Goal: Task Accomplishment & Management: Use online tool/utility

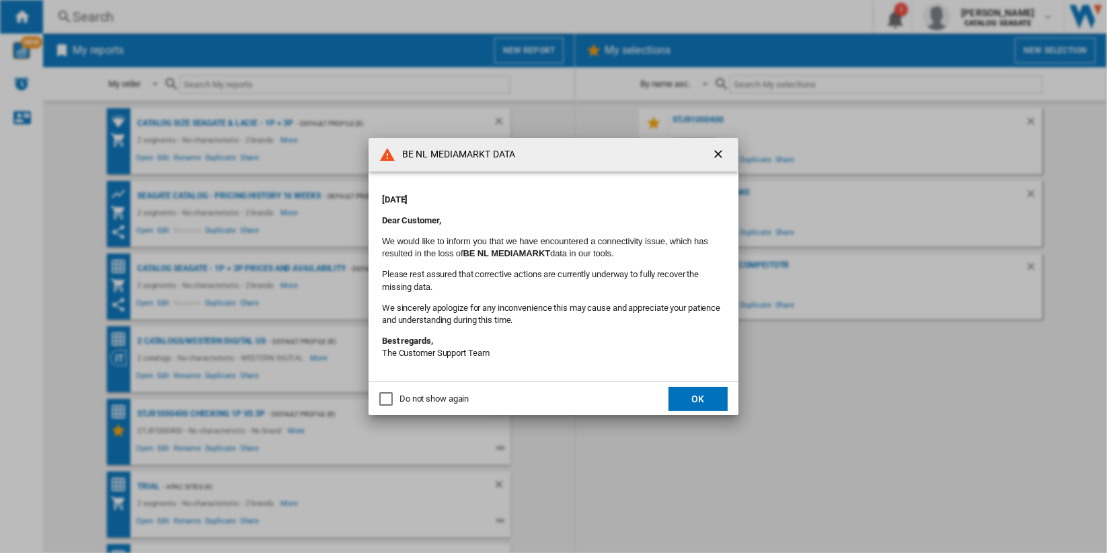
click at [717, 151] on ng-md-icon "getI18NText('BUTTONS.CLOSE_DIALOG')" at bounding box center [719, 155] width 16 height 16
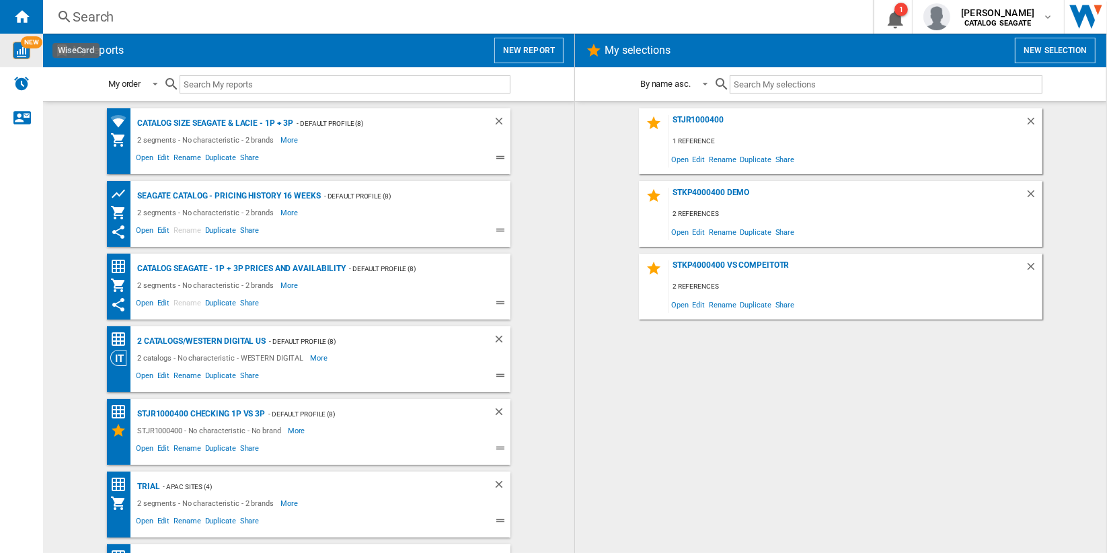
click at [23, 44] on span "NEW" at bounding box center [32, 42] width 22 height 12
click at [534, 52] on button "New report" at bounding box center [528, 51] width 69 height 26
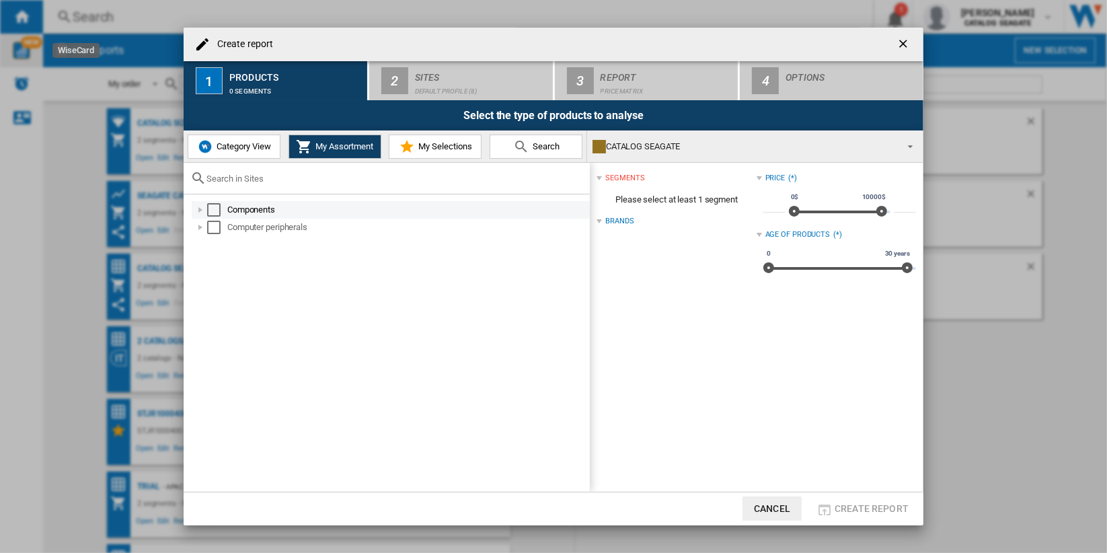
click at [216, 207] on div "Select" at bounding box center [213, 209] width 13 height 13
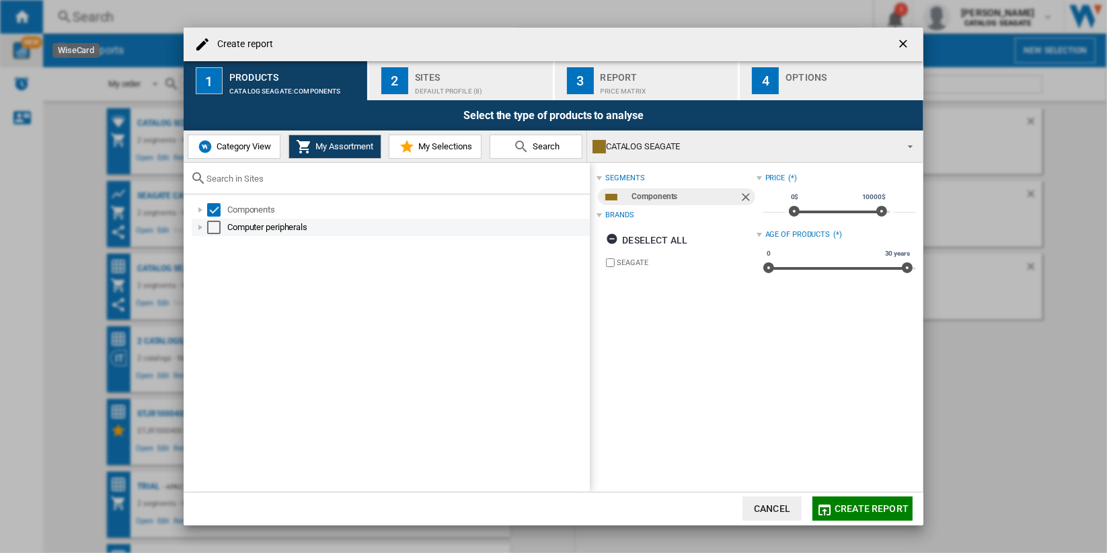
click at [212, 223] on div "Select" at bounding box center [213, 227] width 13 height 13
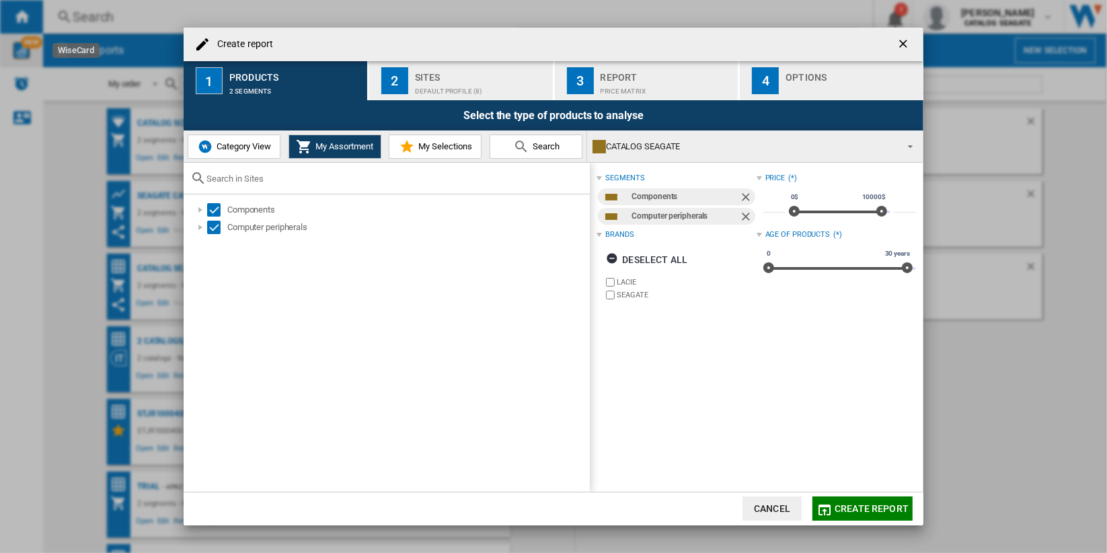
click at [456, 85] on div "Default profile (8)" at bounding box center [481, 88] width 132 height 14
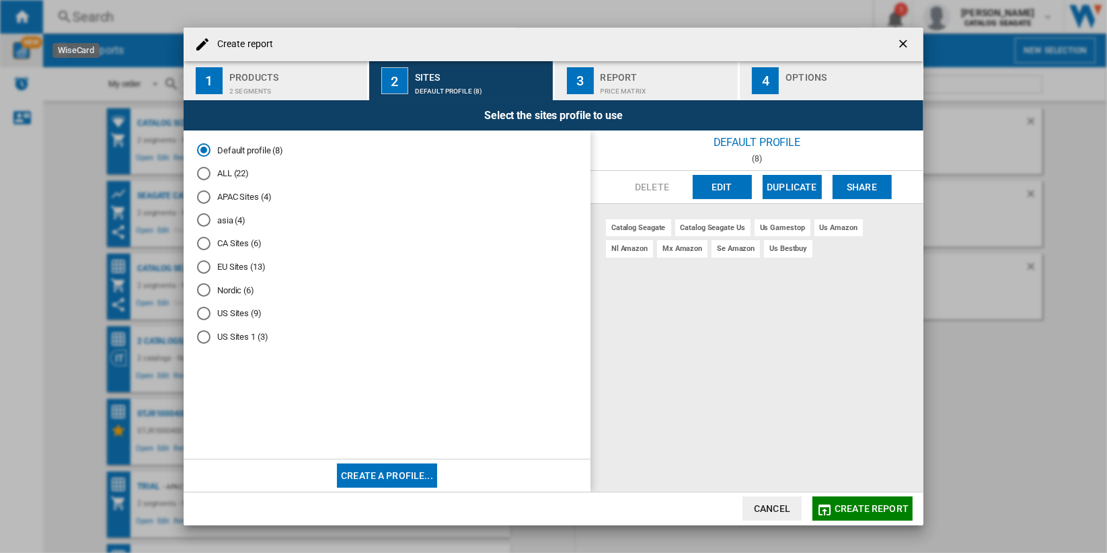
click at [228, 173] on md-radio-button "ALL (22)" at bounding box center [387, 173] width 380 height 13
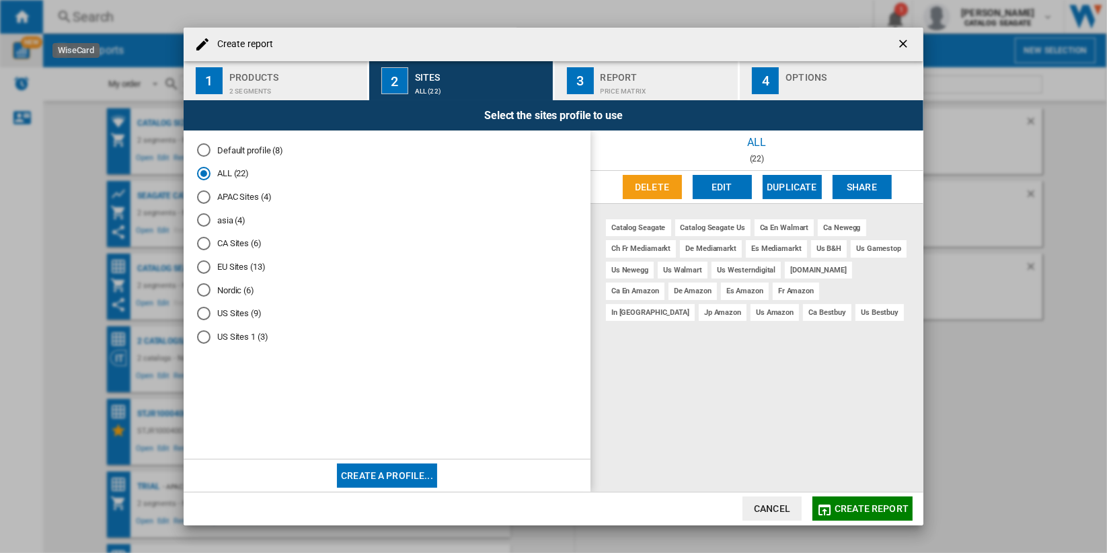
click at [869, 506] on span "Create report" at bounding box center [871, 508] width 74 height 11
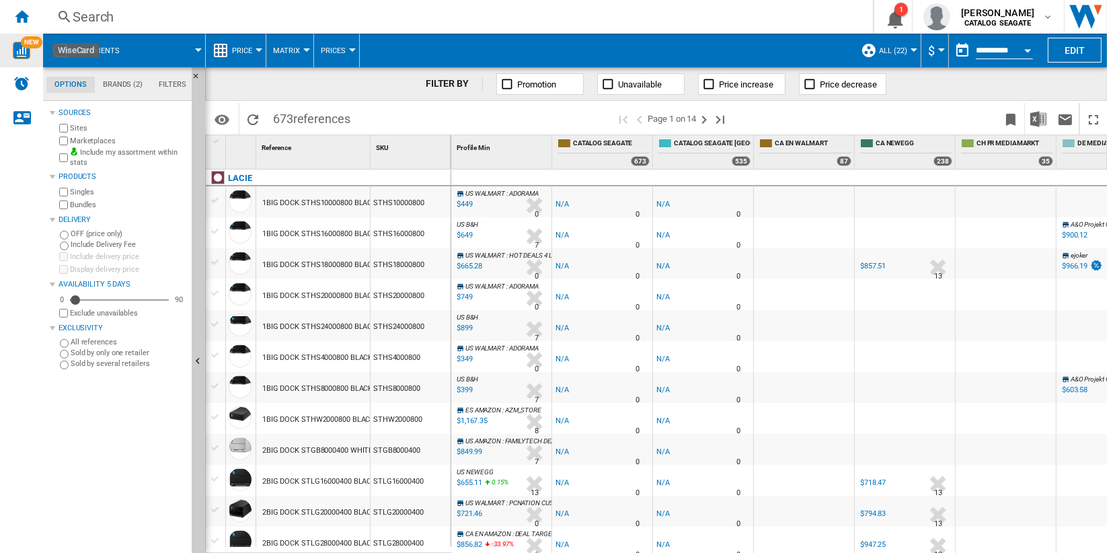
click at [407, 208] on div "STHS10000800" at bounding box center [410, 201] width 80 height 31
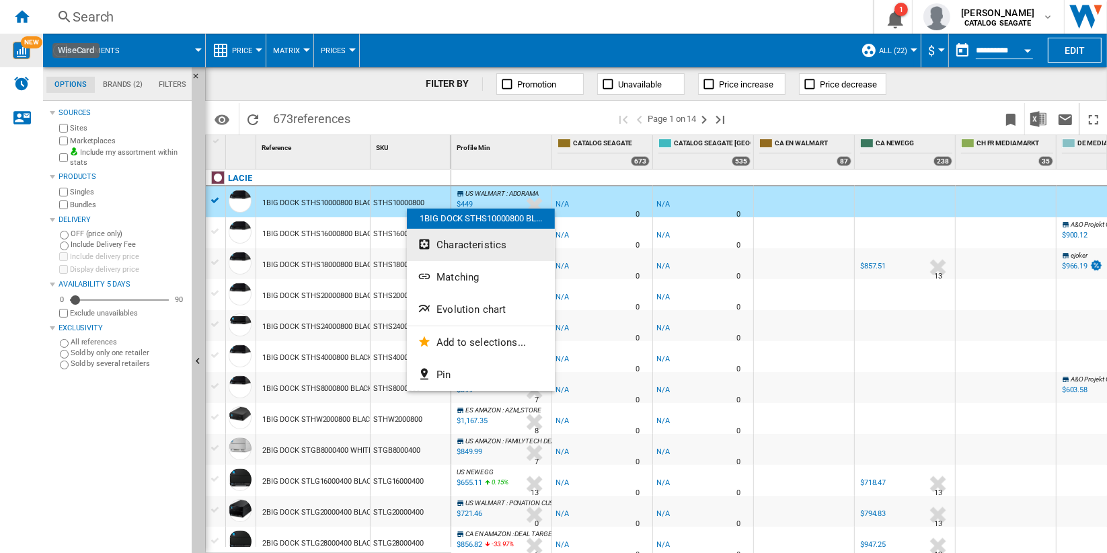
click at [511, 243] on button "Characteristics" at bounding box center [481, 245] width 148 height 32
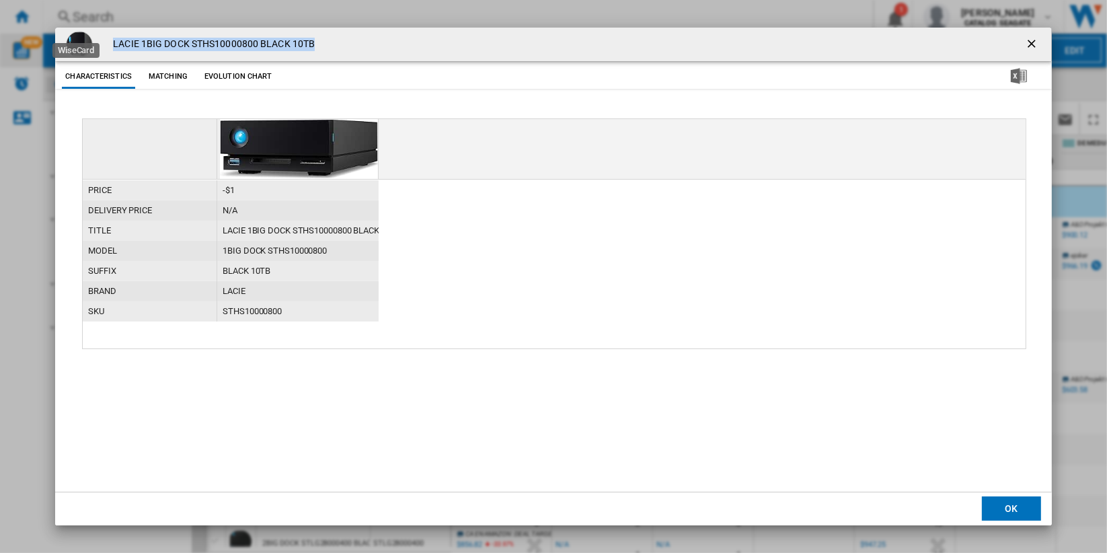
drag, startPoint x: 113, startPoint y: 44, endPoint x: 411, endPoint y: 48, distance: 298.5
click at [411, 48] on div "LACIE 1BIG DOCK STHS10000800 BLACK 10TB" at bounding box center [553, 45] width 996 height 34
copy h4 "LACIE 1BIG DOCK STHS10000800 BLACK 10TB"
